Goal: Task Accomplishment & Management: Use online tool/utility

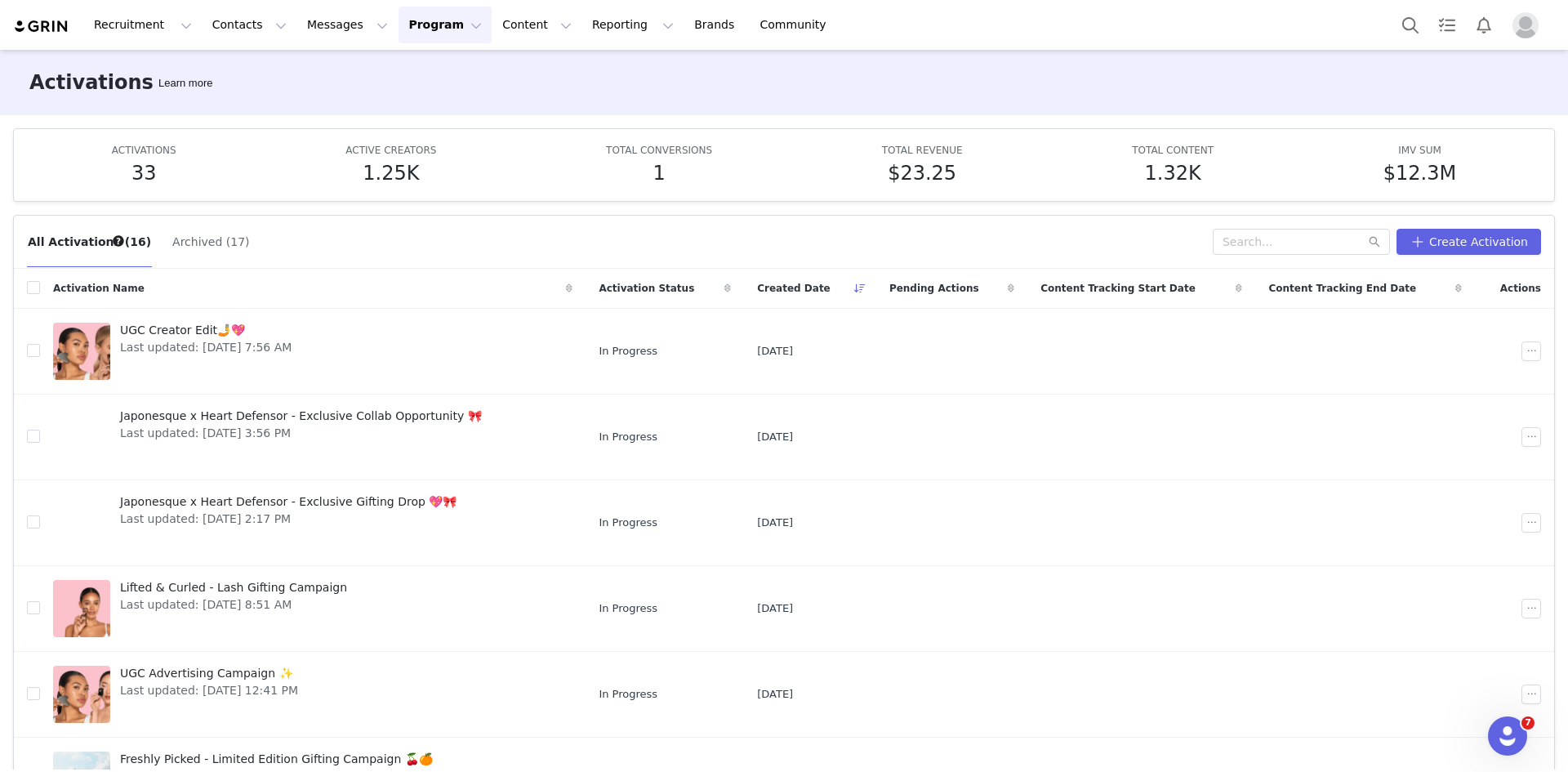
click at [1520, 28] on img "Profile" at bounding box center [1526, 25] width 26 height 26
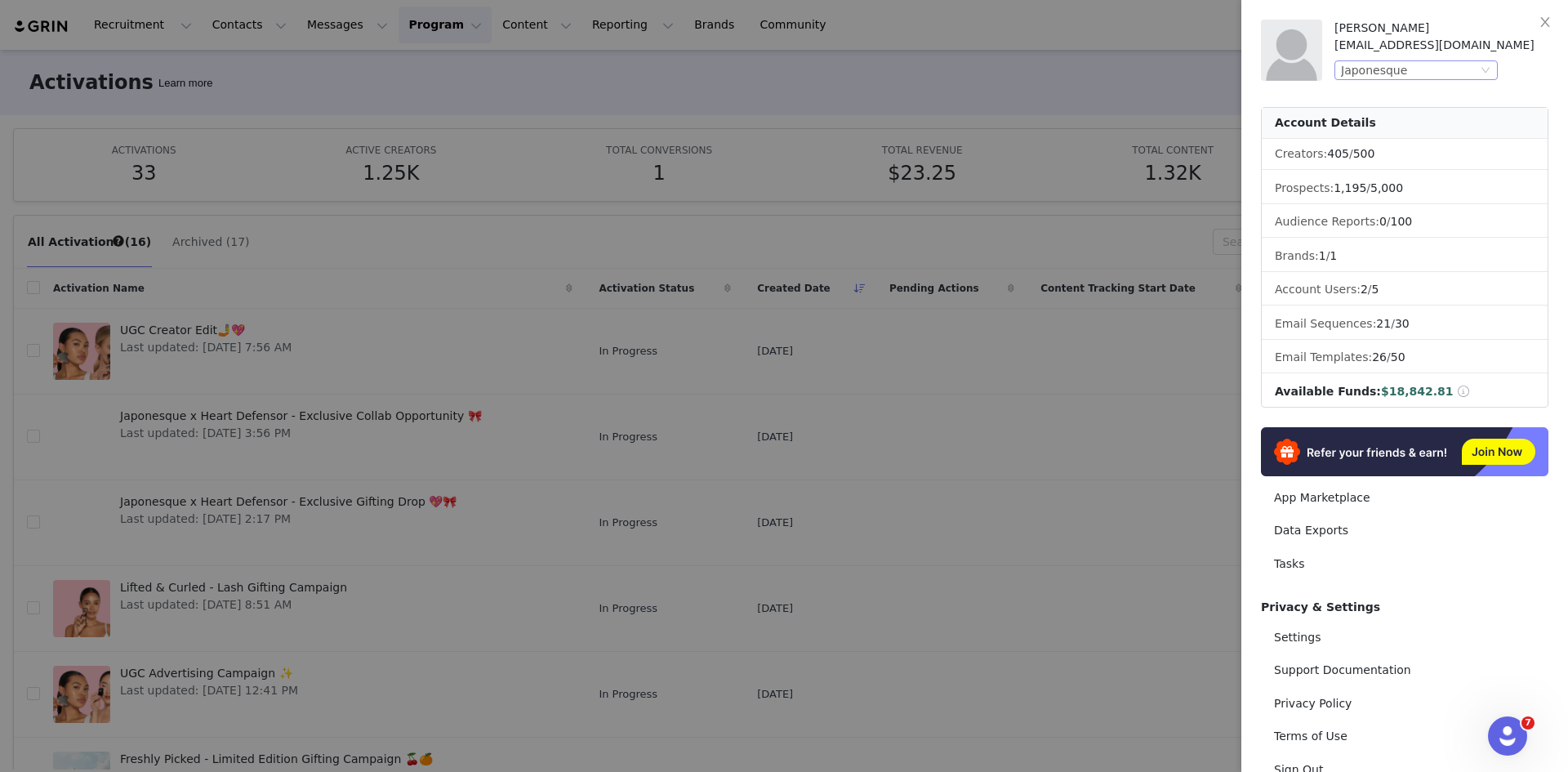
click at [1416, 70] on div "Japonesque" at bounding box center [1409, 70] width 136 height 18
click at [1369, 151] on li "Barefoot Scientist" at bounding box center [1448, 152] width 229 height 26
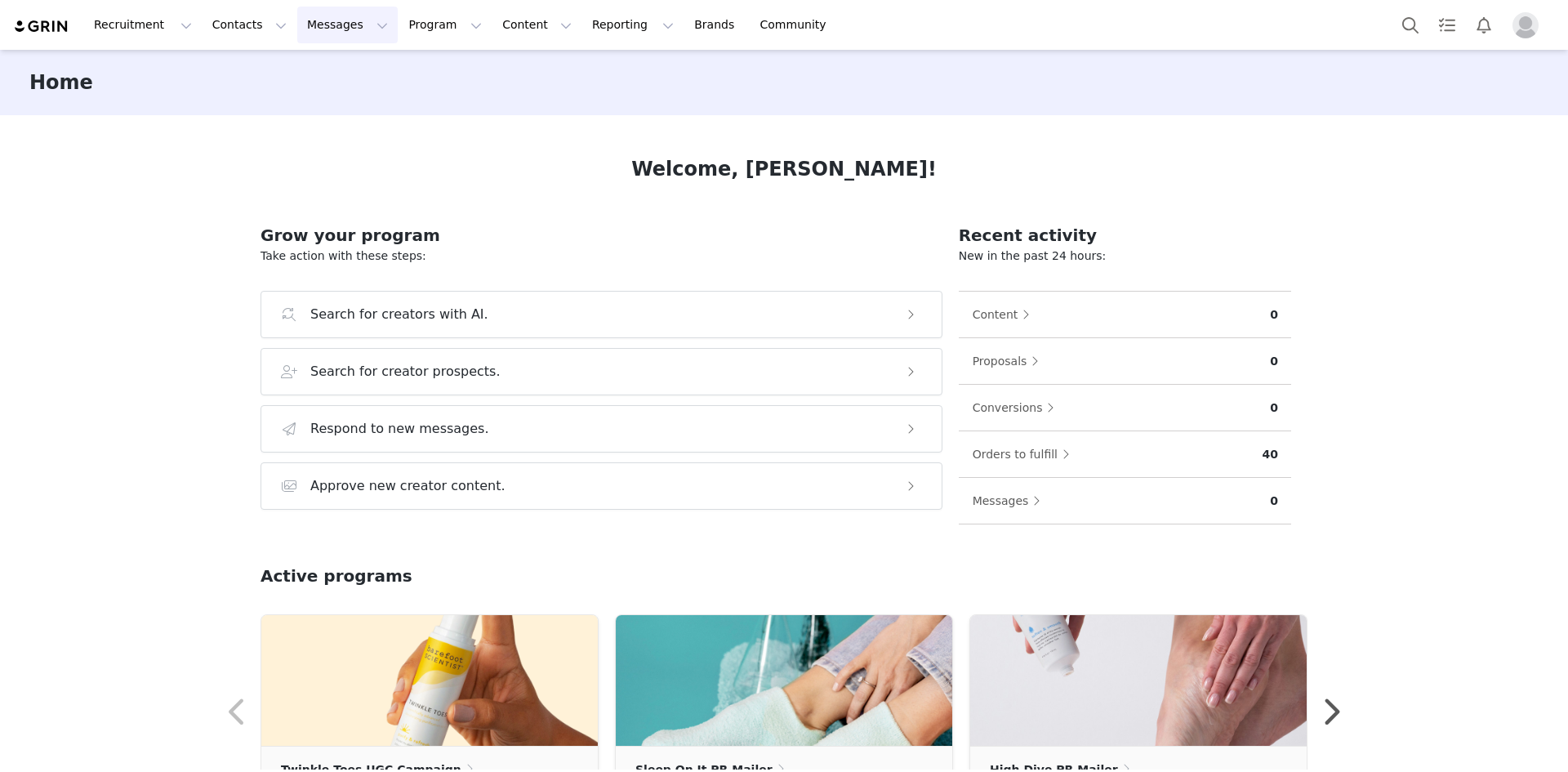
click at [297, 15] on button "Messages Messages" at bounding box center [347, 25] width 100 height 37
click at [291, 102] on p "Inbox" at bounding box center [298, 103] width 31 height 18
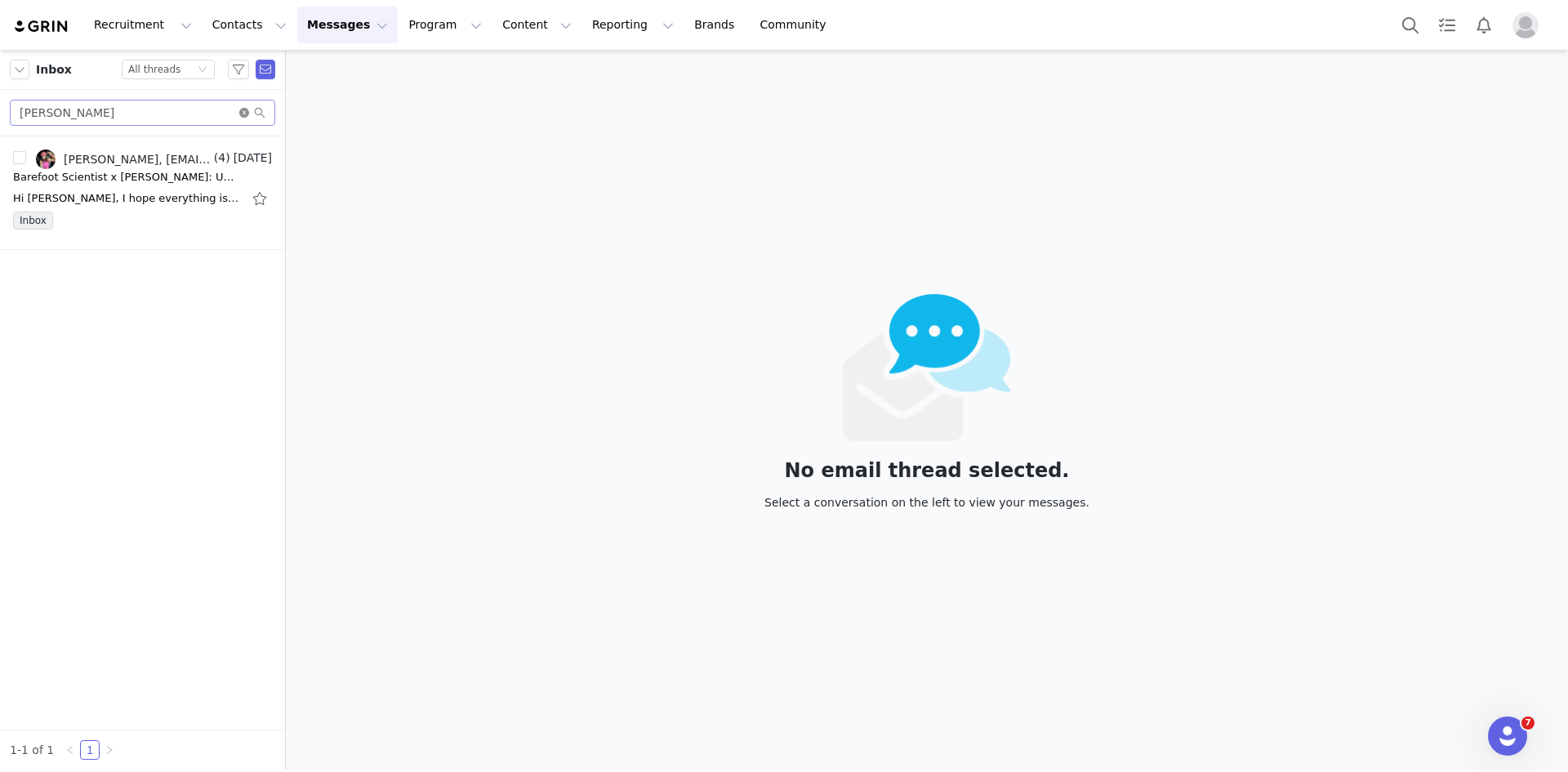
click at [244, 111] on icon "icon: close-circle" at bounding box center [243, 113] width 10 height 10
click at [116, 375] on div "Inbox Status All threads Alejandra Rodriguez, takeaminutemama@gmail.com (4) Sep…" at bounding box center [142, 410] width 285 height 720
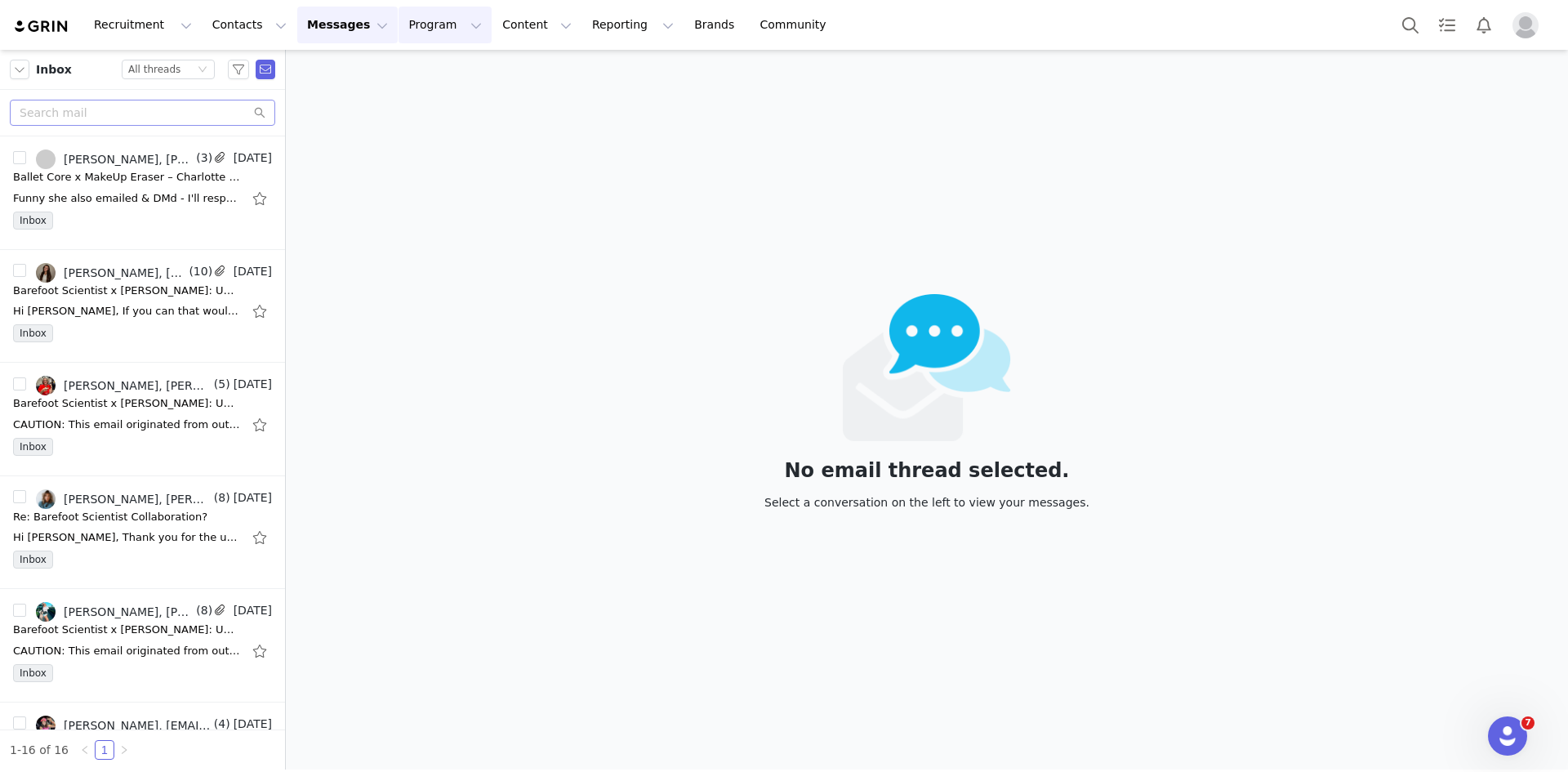
click at [398, 17] on button "Program Program" at bounding box center [445, 25] width 93 height 37
click at [388, 66] on p "Activations" at bounding box center [403, 72] width 63 height 18
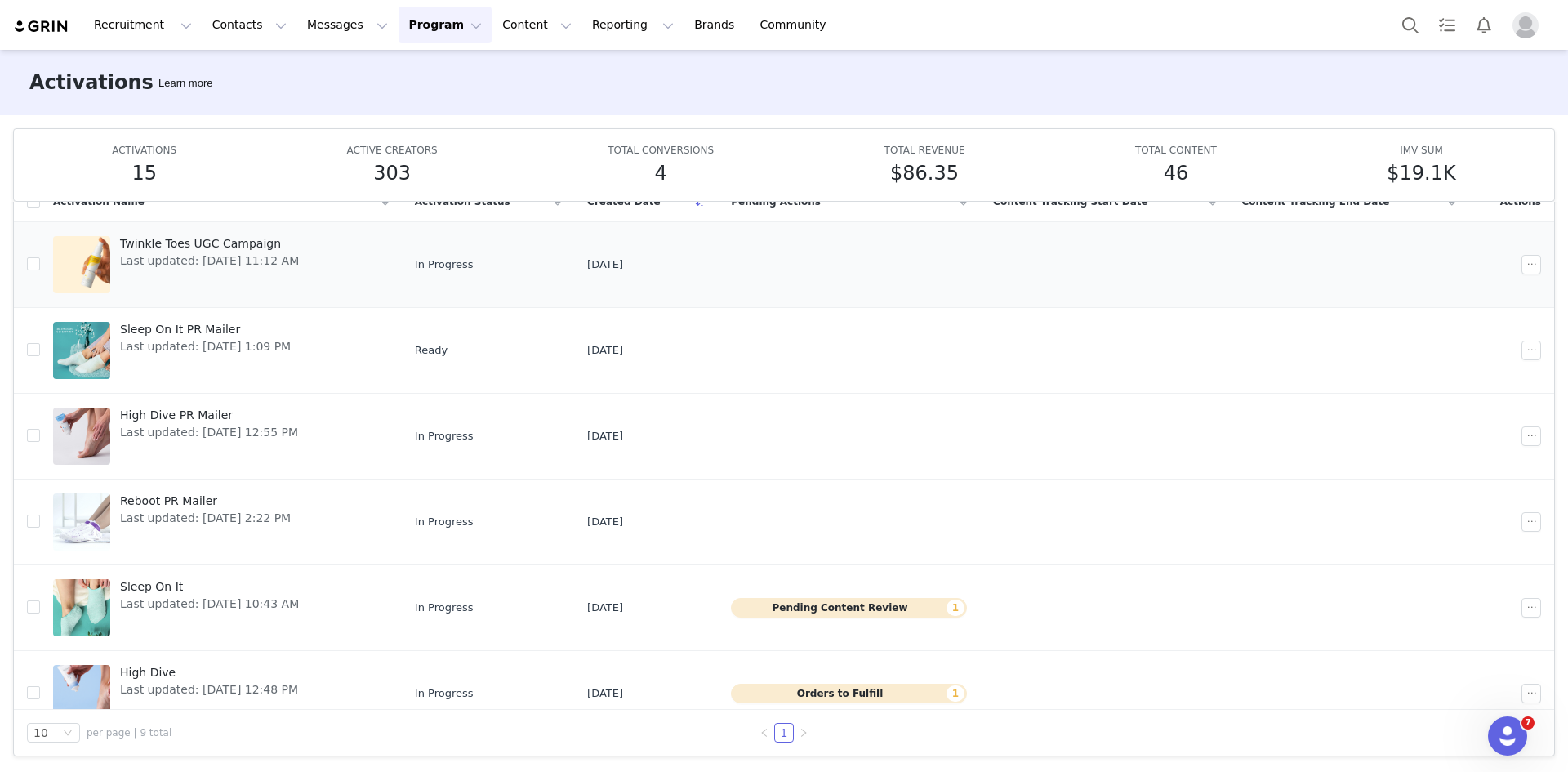
click at [64, 270] on div at bounding box center [81, 265] width 57 height 57
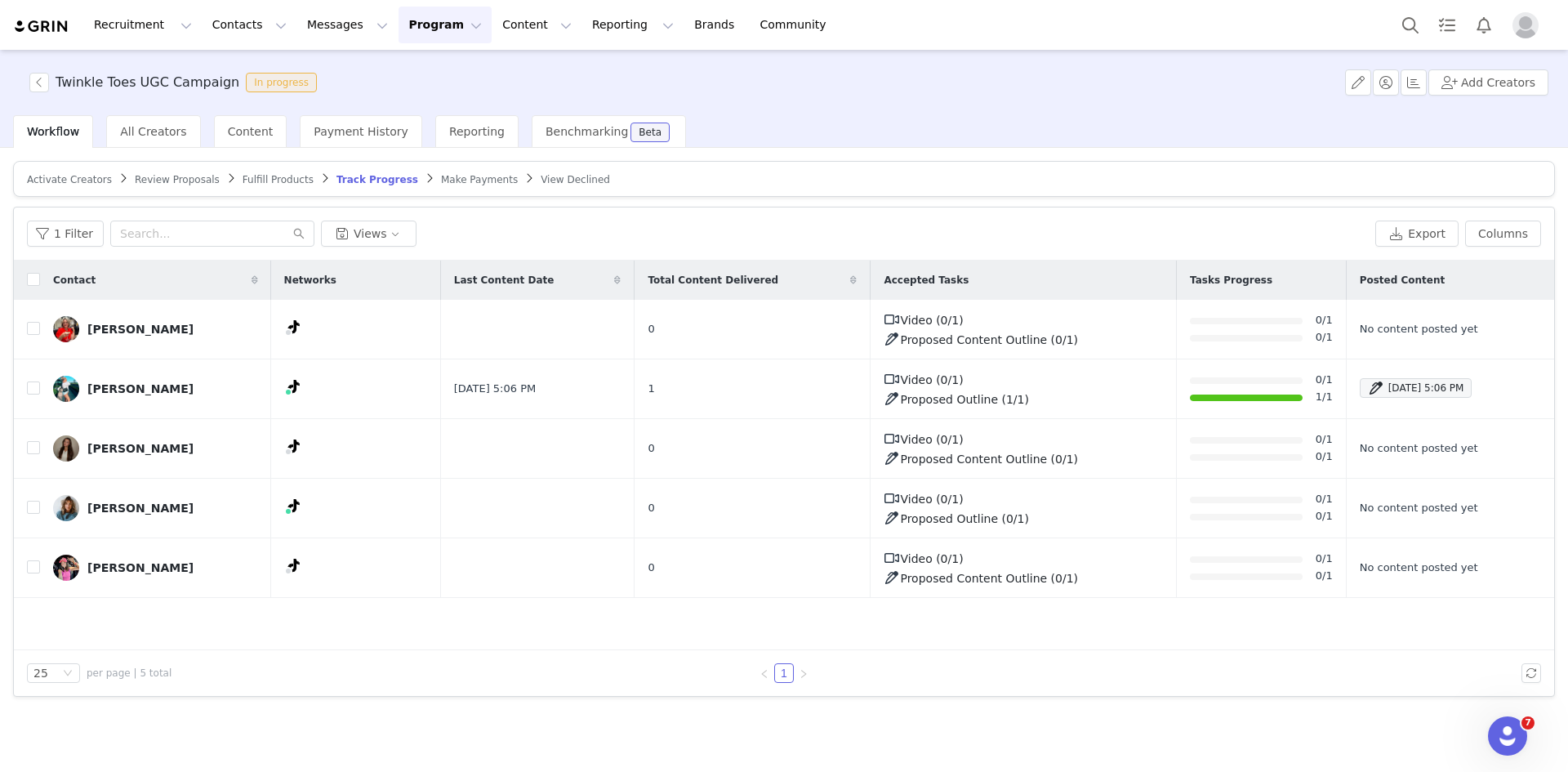
click at [261, 174] on span "Fulfill Products" at bounding box center [278, 179] width 71 height 11
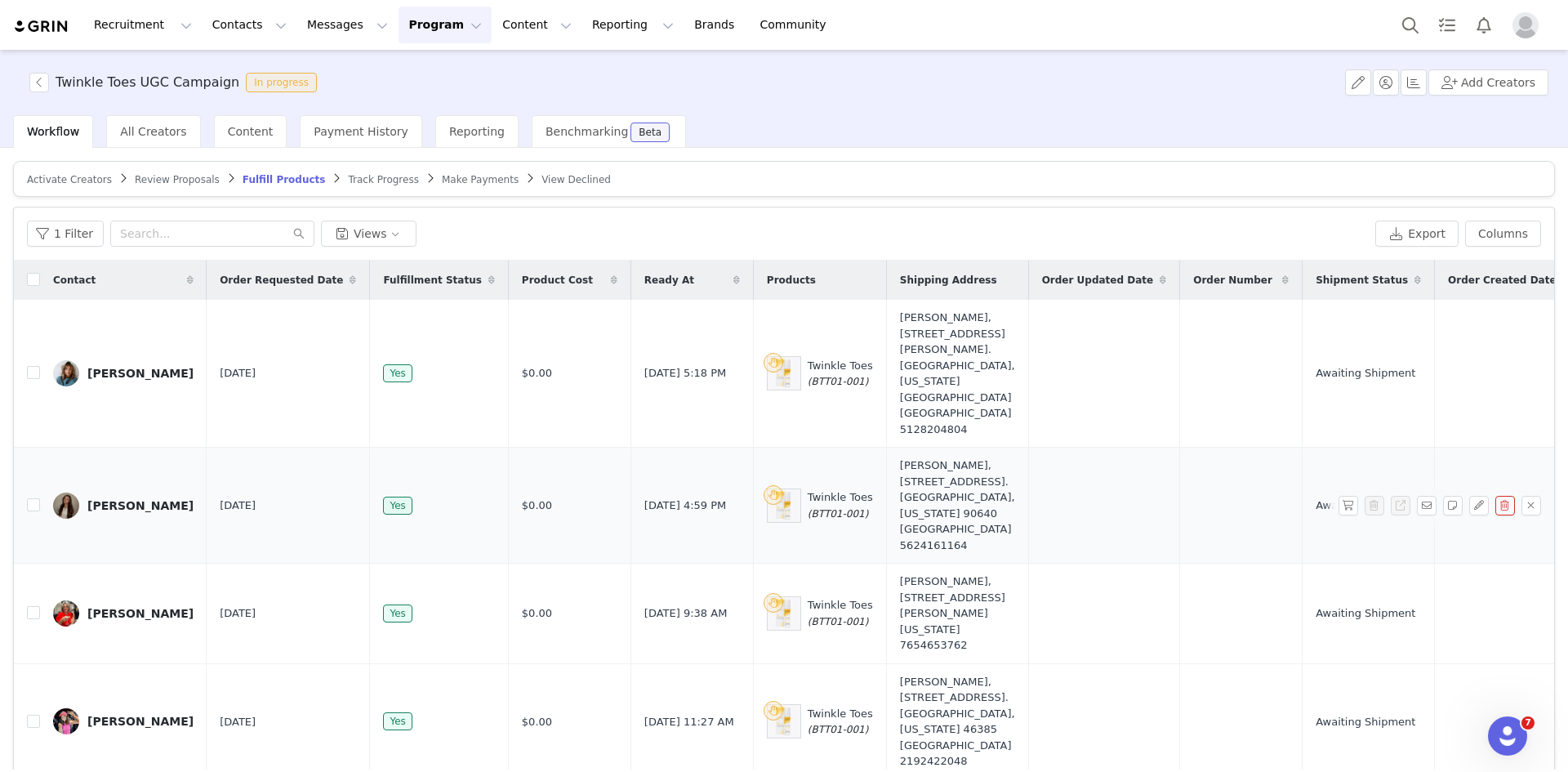
scroll to position [40, 0]
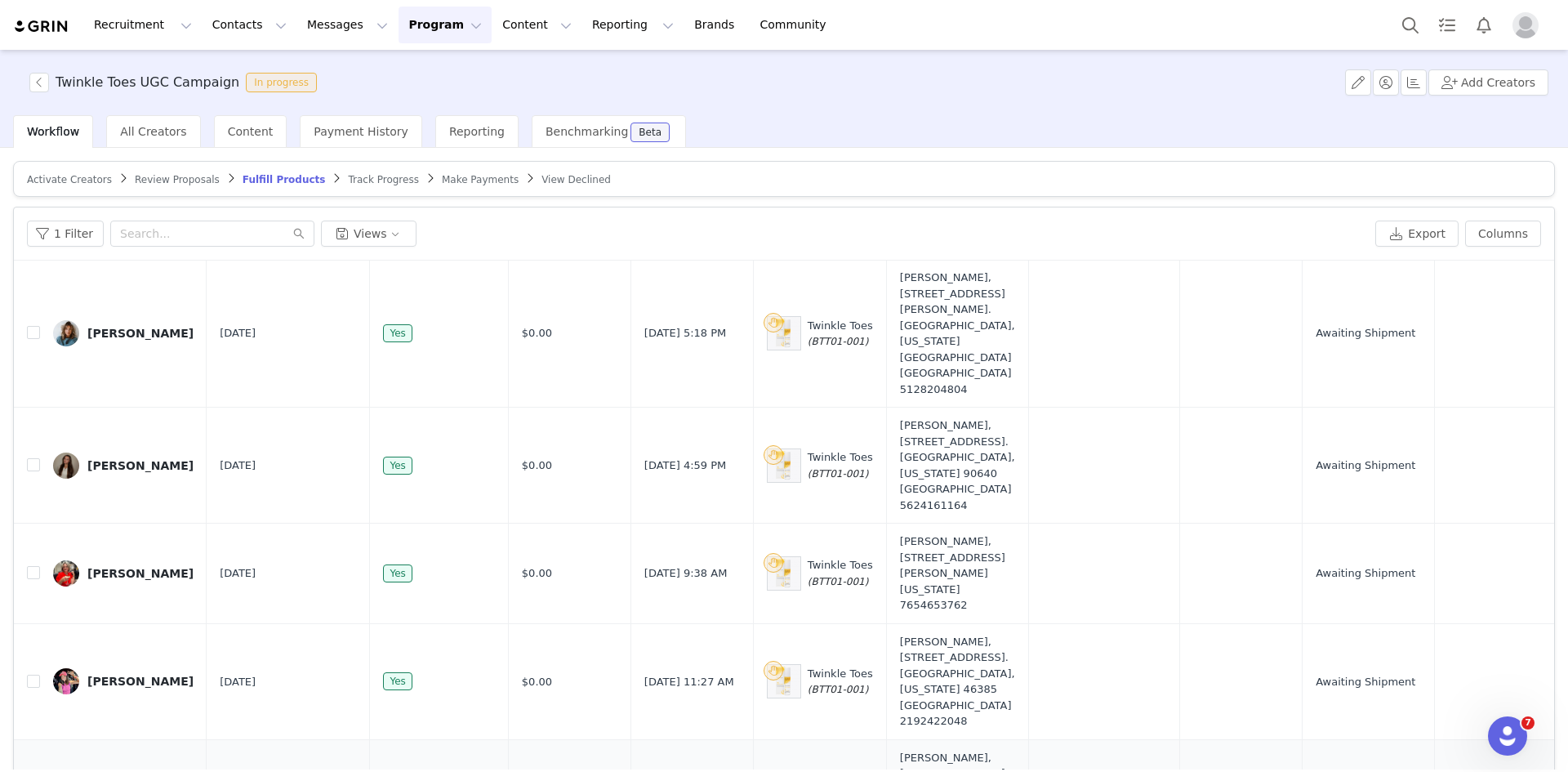
drag, startPoint x: 481, startPoint y: 713, endPoint x: 505, endPoint y: 693, distance: 31.2
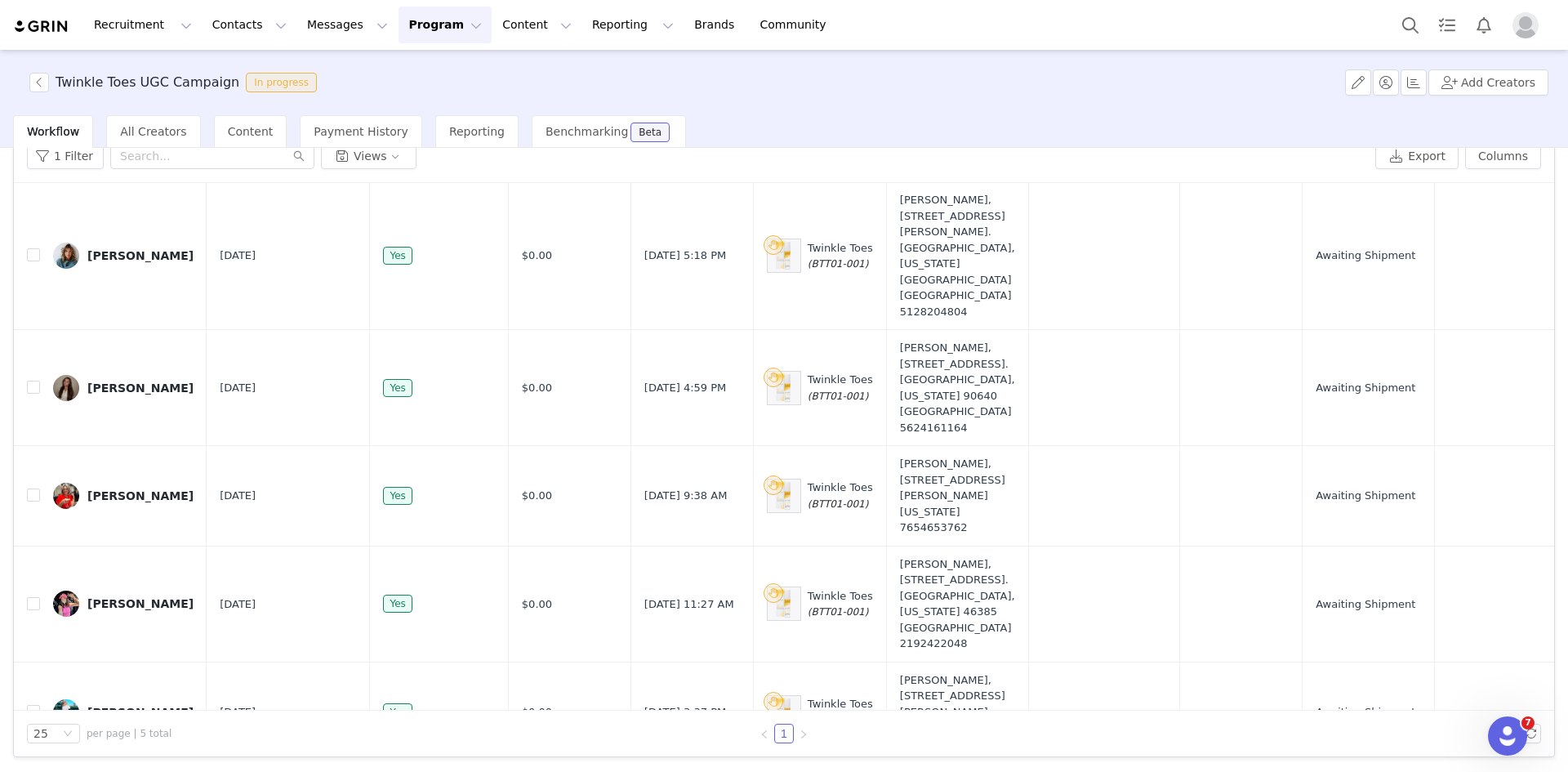
click at [1097, 6] on div "Recruitment Recruitment Creator Search Curated Lists Landing Pages Web Extensio…" at bounding box center [784, 25] width 1568 height 50
